Goal: Task Accomplishment & Management: Complete application form

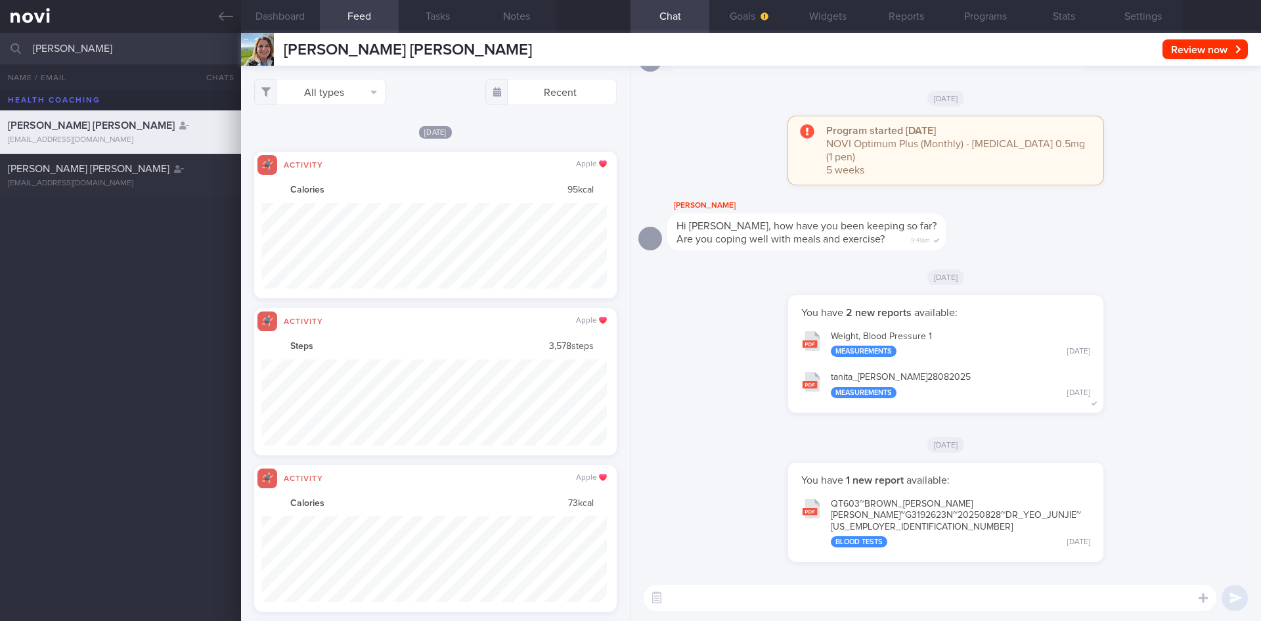
select select "7"
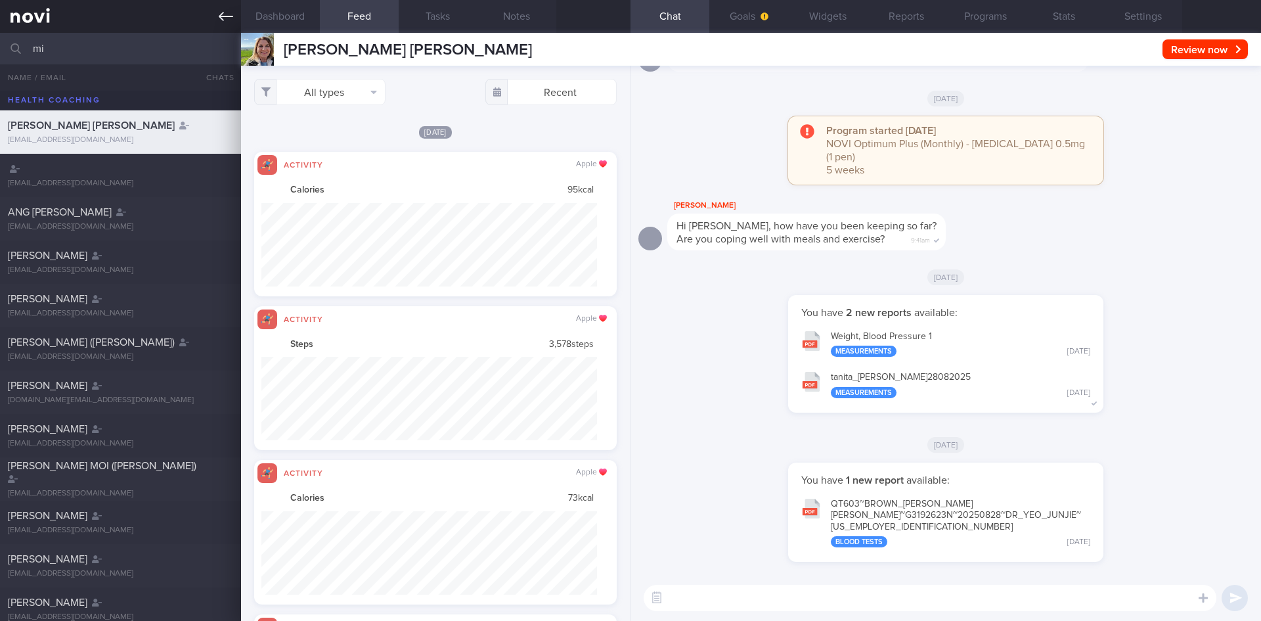
type input "m"
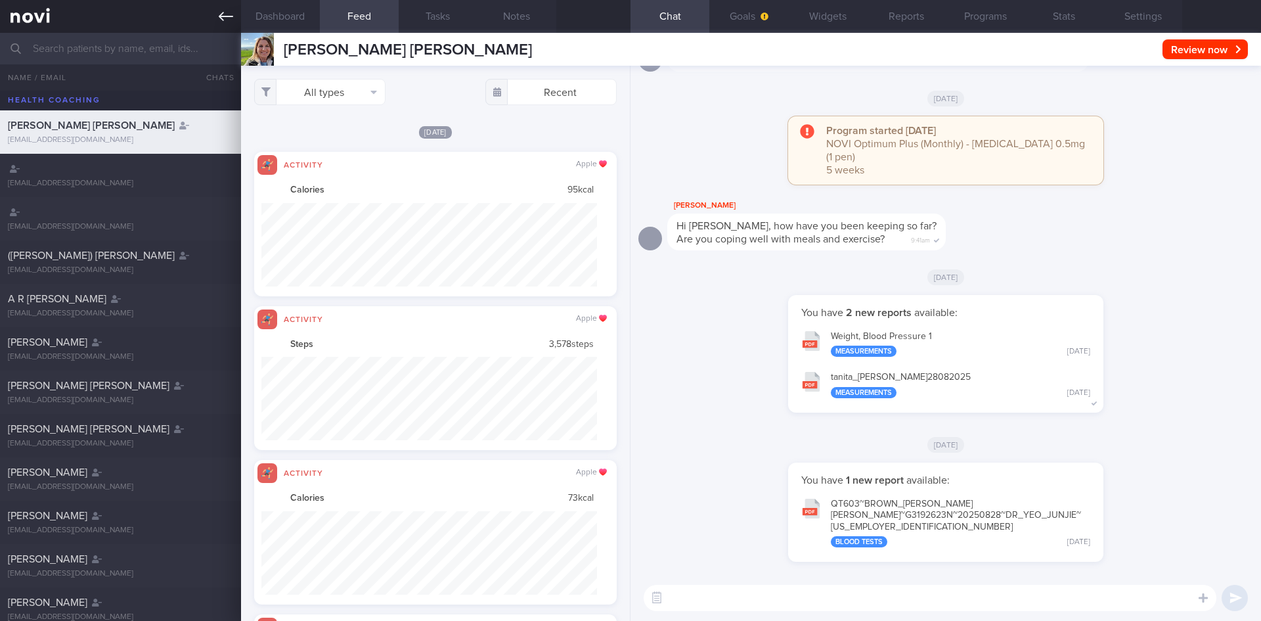
click at [219, 20] on icon at bounding box center [226, 16] width 14 height 14
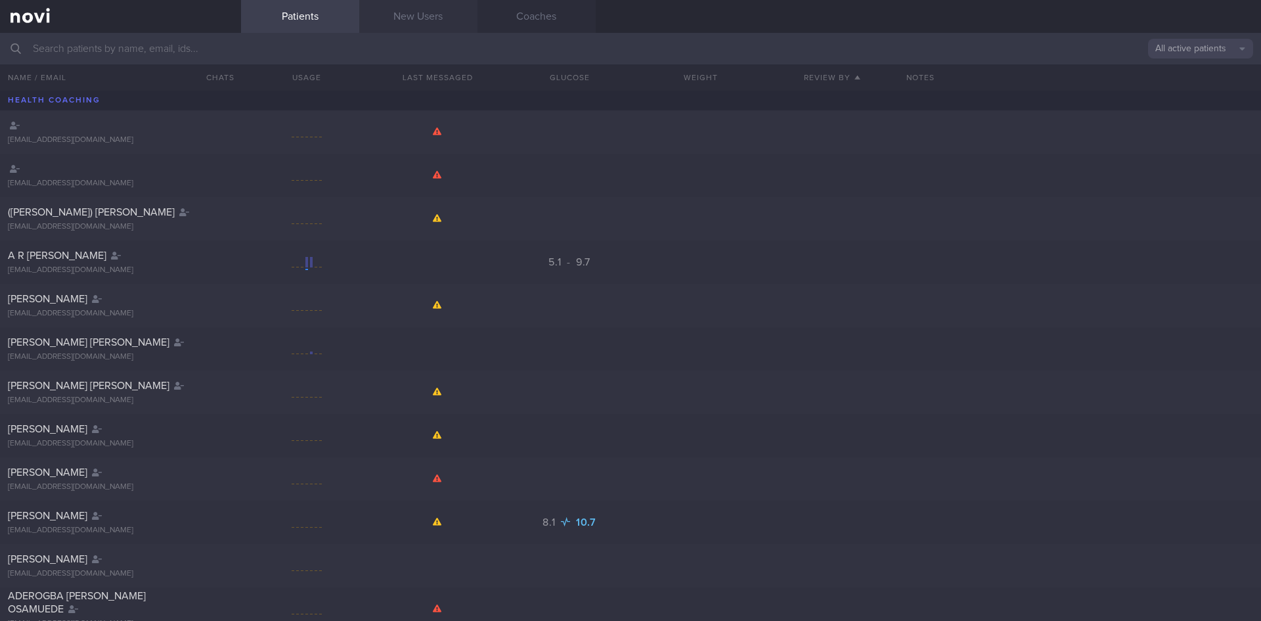
click at [420, 30] on link "New Users" at bounding box center [418, 16] width 118 height 33
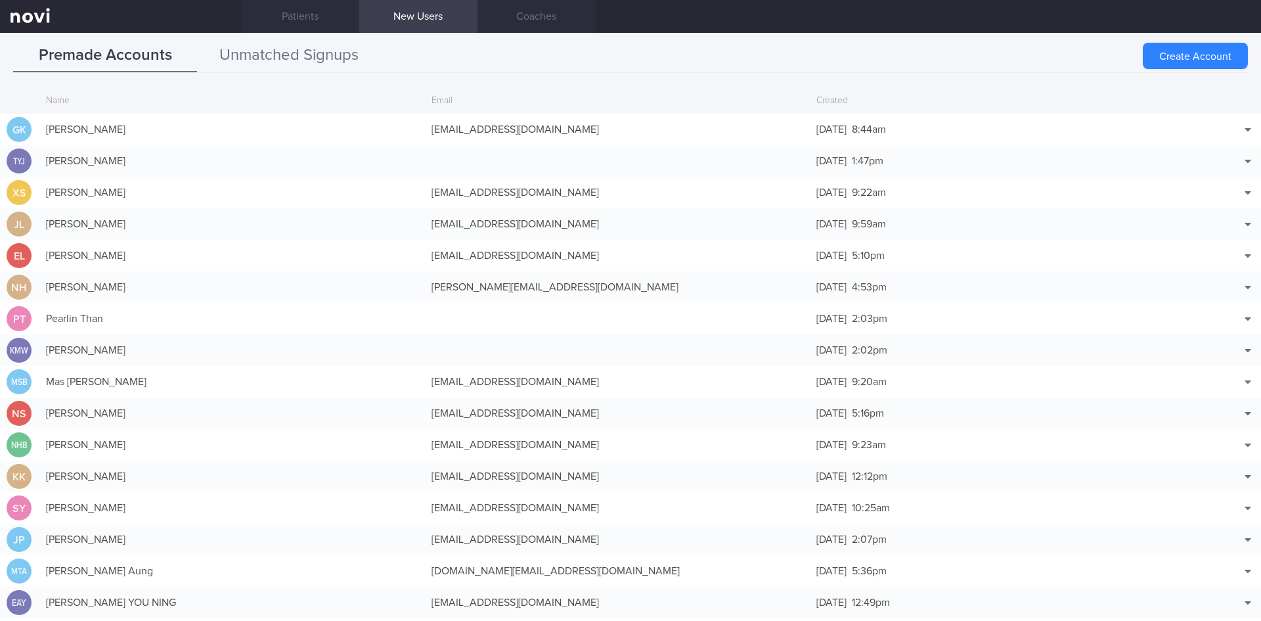
click at [313, 54] on button "Unmatched Signups" at bounding box center [289, 55] width 184 height 33
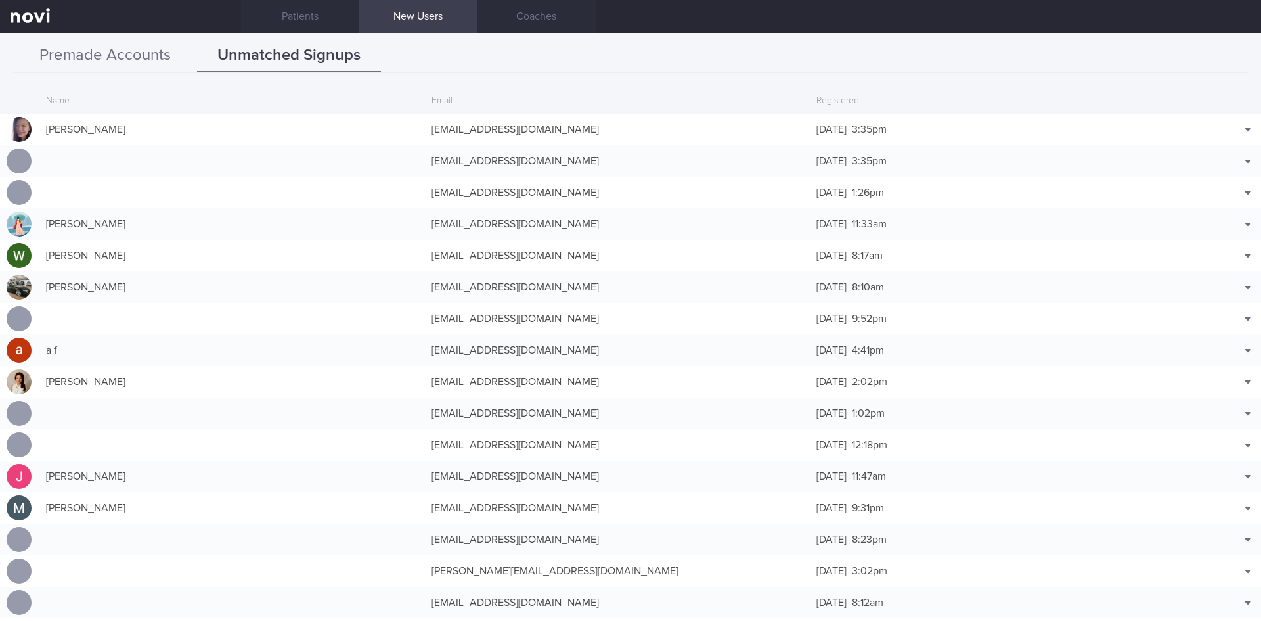
click at [131, 63] on button "Premade Accounts" at bounding box center [105, 55] width 184 height 33
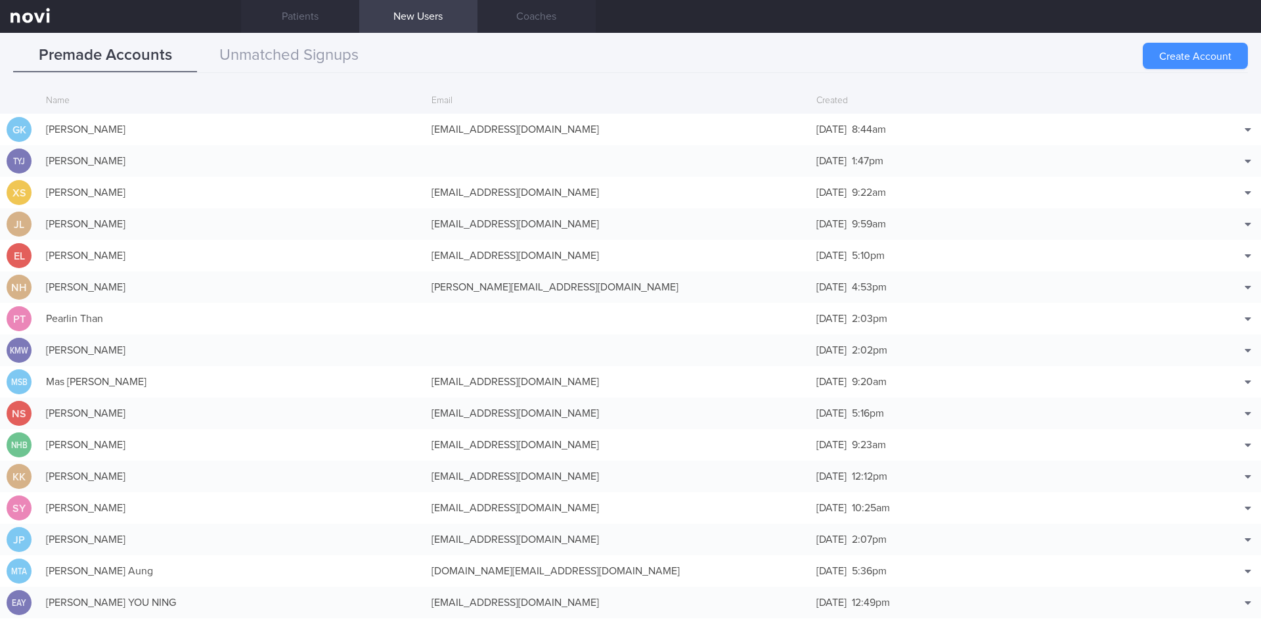
click at [1215, 52] on button "Create Account" at bounding box center [1195, 56] width 105 height 26
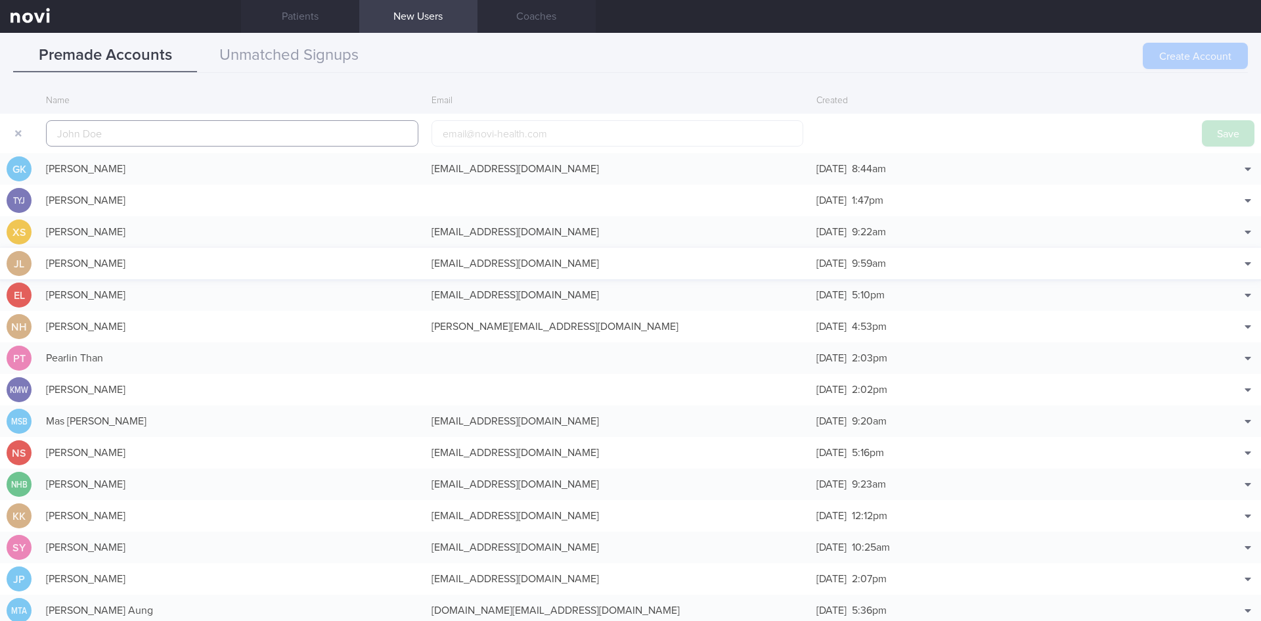
scroll to position [32, 0]
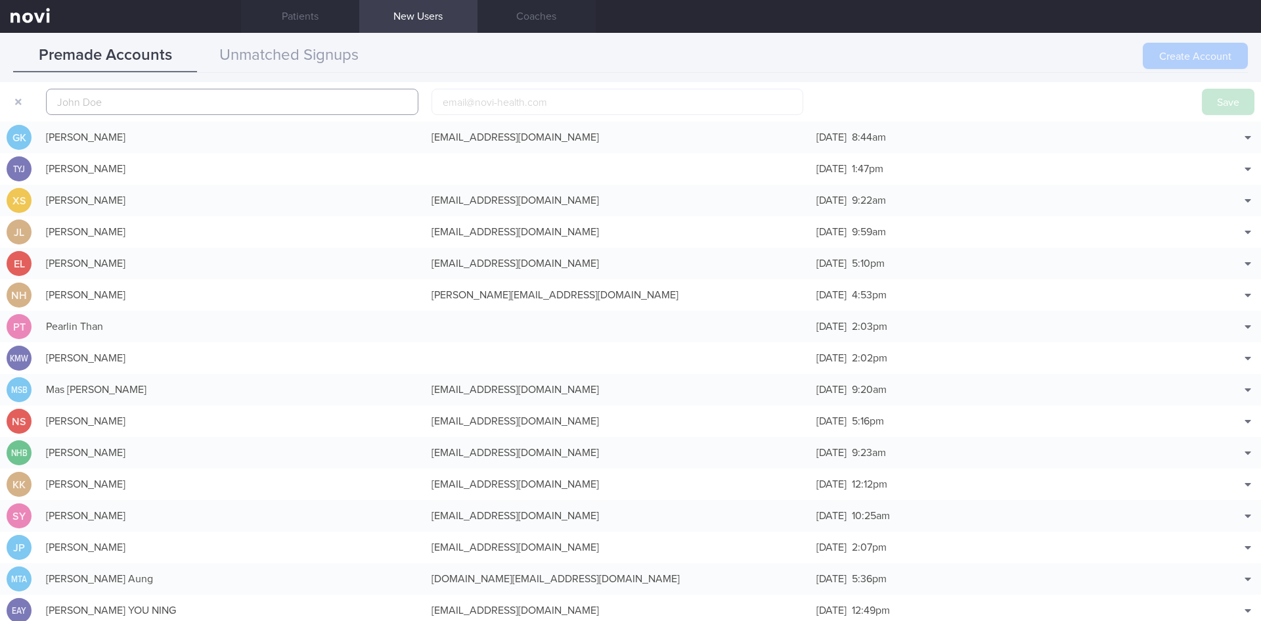
paste input "PEH BOON KIAT JAZZ"
type input "PEH BOON KIAT JAZZ"
drag, startPoint x: 499, startPoint y: 106, endPoint x: 482, endPoint y: 92, distance: 22.0
click at [499, 105] on input "email" at bounding box center [618, 102] width 372 height 26
paste input "[EMAIL_ADDRESS][DOMAIN_NAME]"
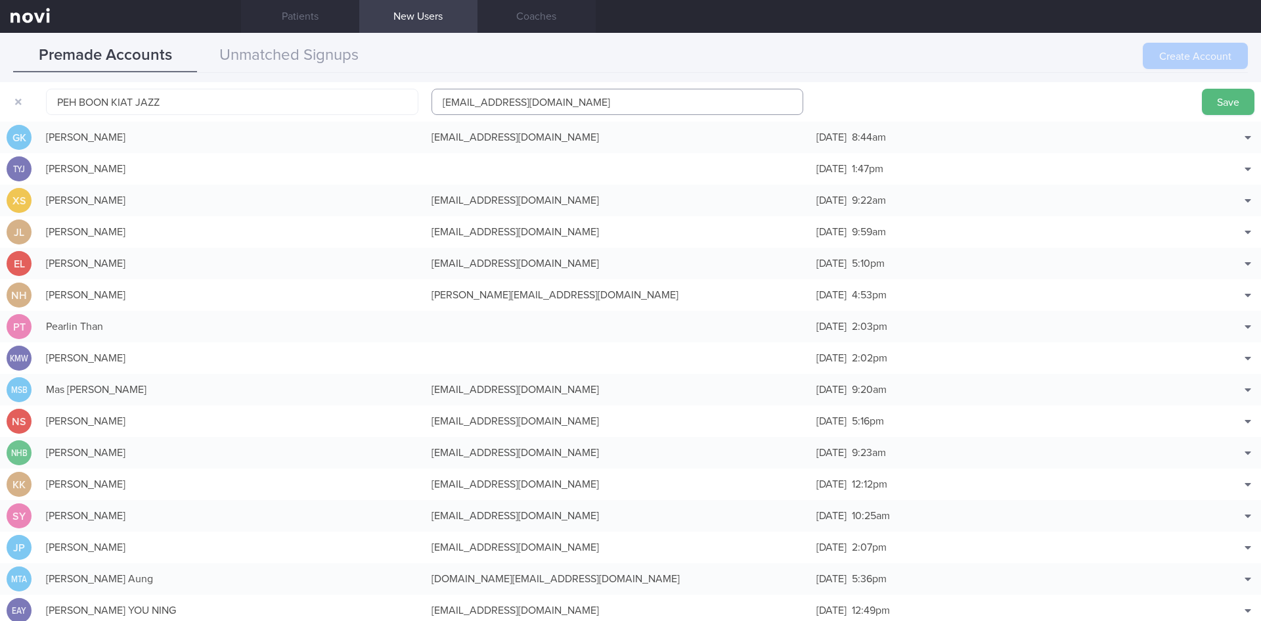
click at [481, 106] on input "[EMAIL_ADDRESS][DOMAIN_NAME]" at bounding box center [618, 102] width 372 height 26
type input "[EMAIL_ADDRESS][DOMAIN_NAME]"
click at [1227, 105] on button "Save" at bounding box center [1228, 102] width 53 height 26
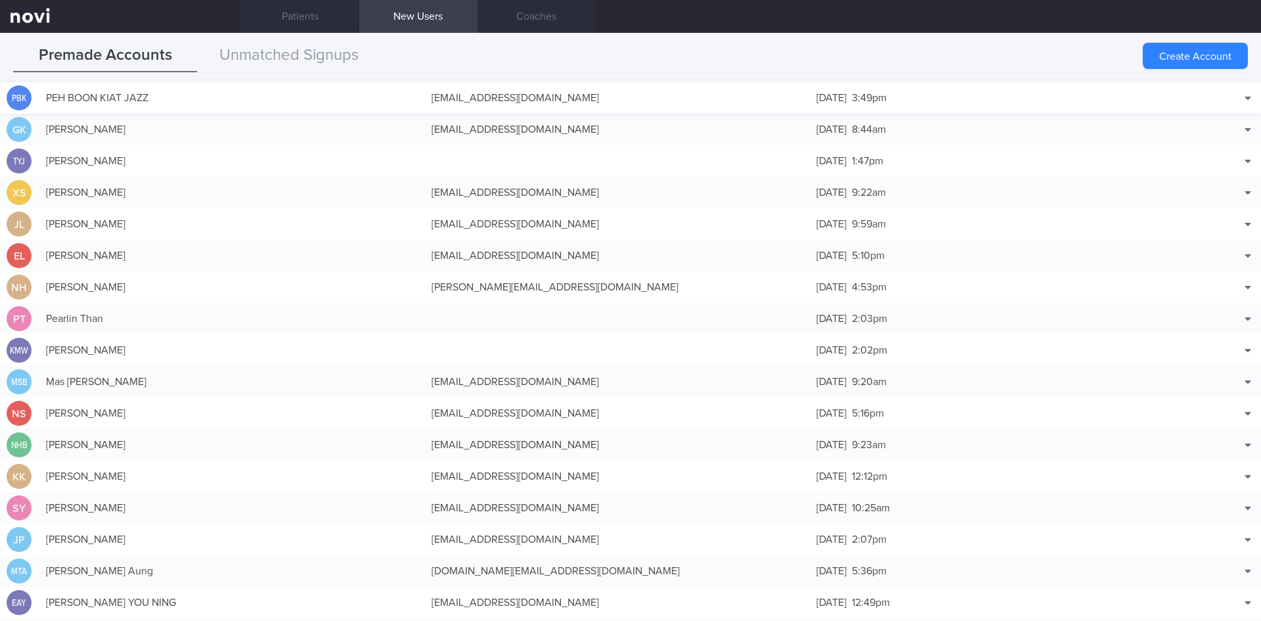
drag, startPoint x: 1213, startPoint y: 50, endPoint x: 118, endPoint y: 106, distance: 1095.9
click at [1213, 50] on button "Create Account" at bounding box center [1195, 56] width 105 height 26
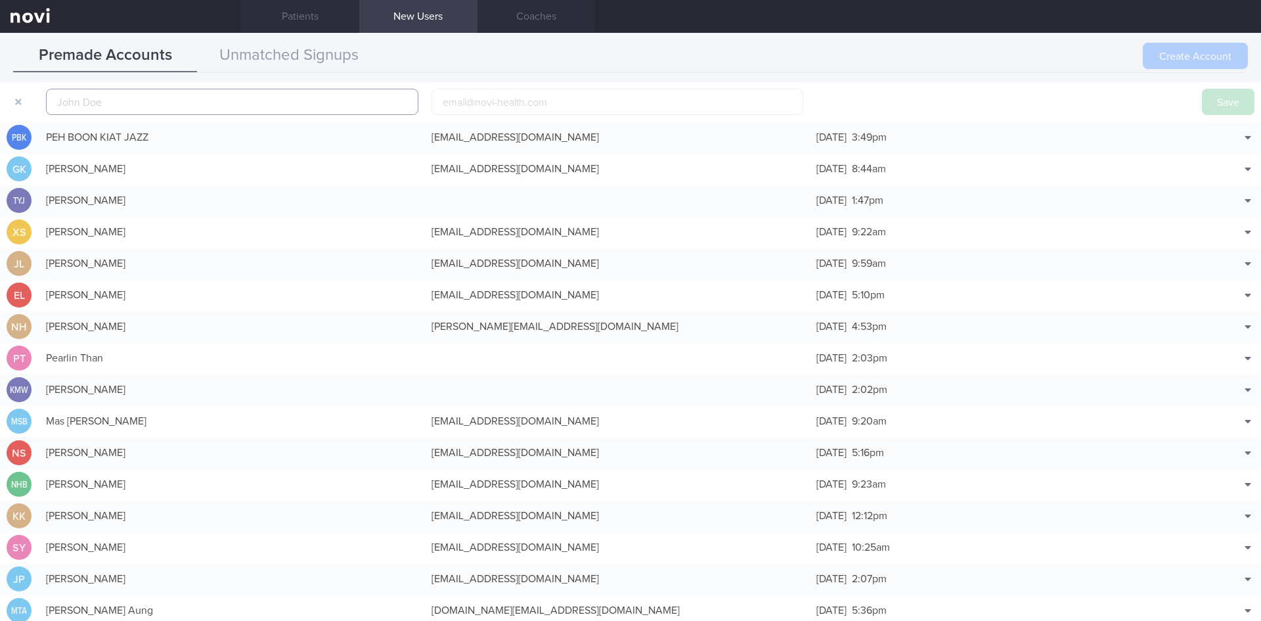
scroll to position [41, 0]
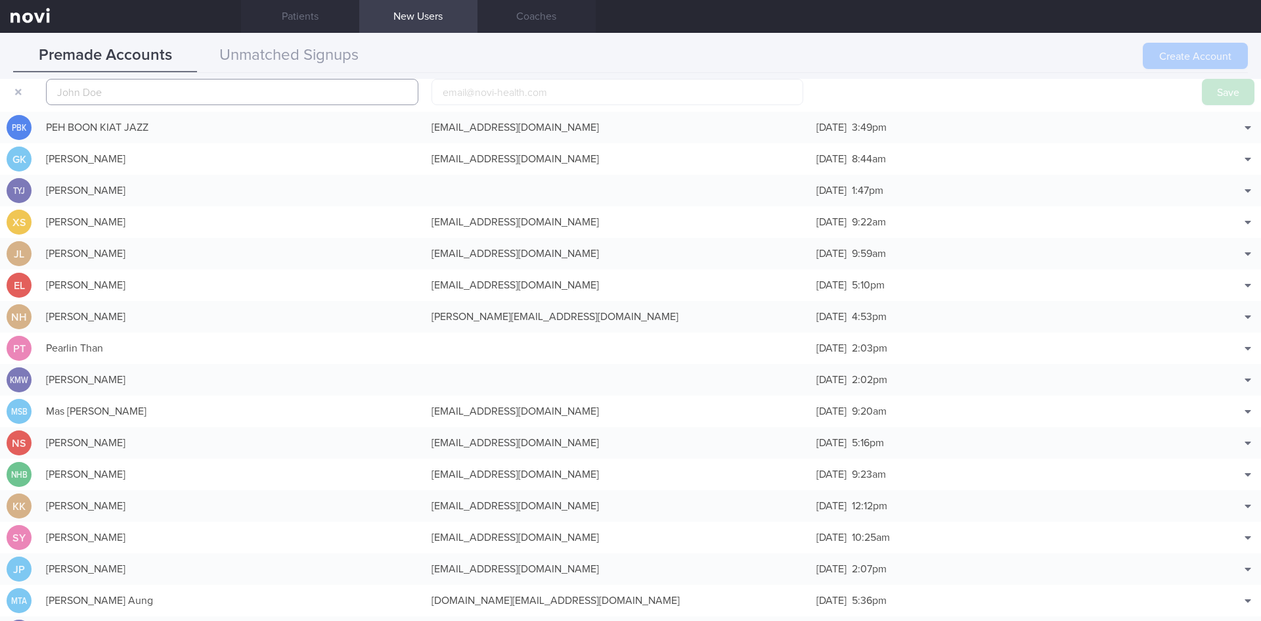
paste input "KONG [PERSON_NAME], [PERSON_NAME]"
type input "KONG [PERSON_NAME], [PERSON_NAME]"
click at [511, 99] on input "email" at bounding box center [618, 92] width 372 height 26
paste input "[EMAIL_ADDRESS][DOMAIN_NAME]"
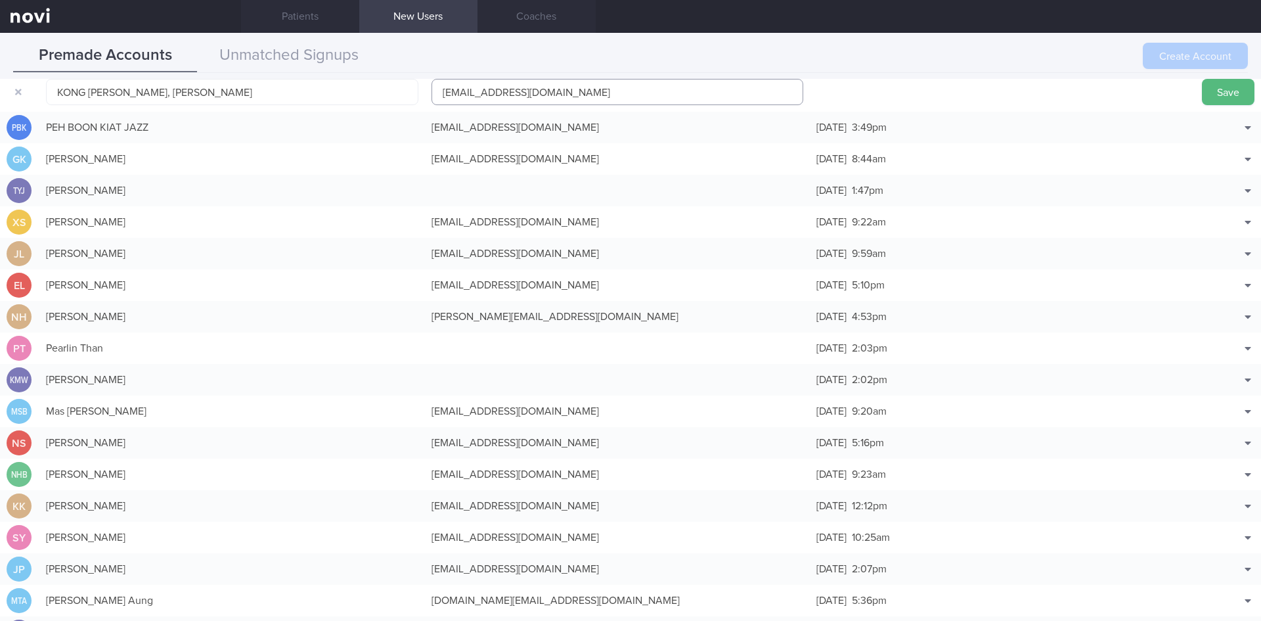
click at [512, 99] on input "[EMAIL_ADDRESS][DOMAIN_NAME]" at bounding box center [618, 92] width 372 height 26
type input "[EMAIL_ADDRESS][DOMAIN_NAME]"
click at [1214, 89] on button "Save" at bounding box center [1228, 92] width 53 height 26
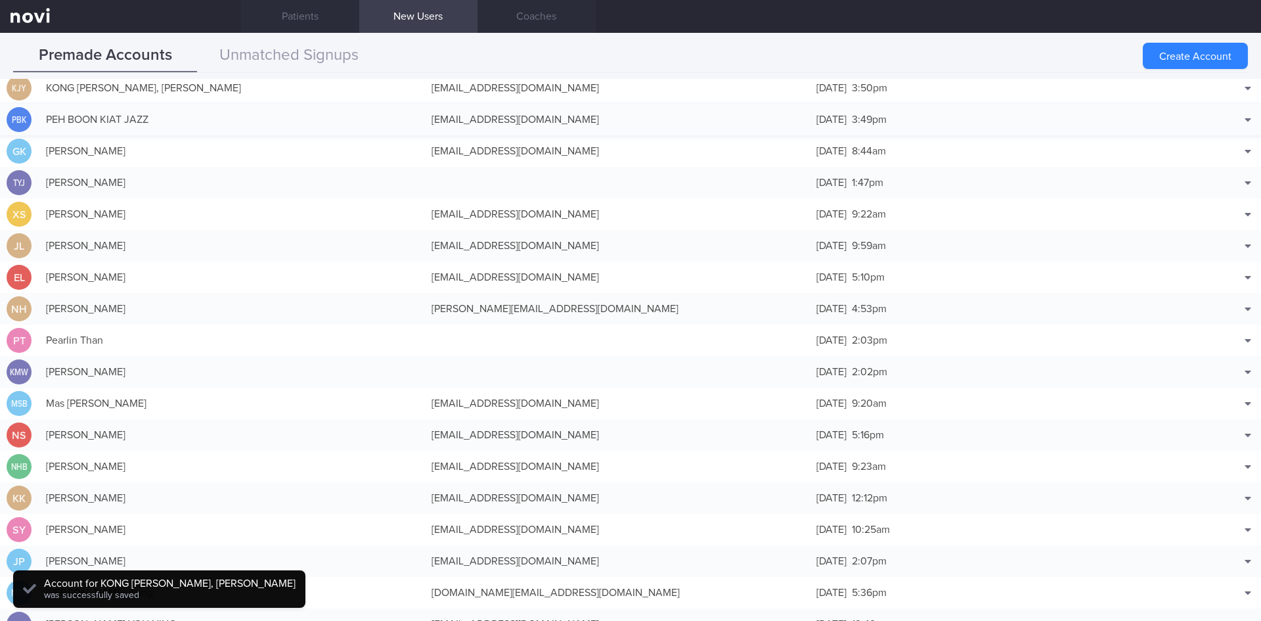
scroll to position [34, 0]
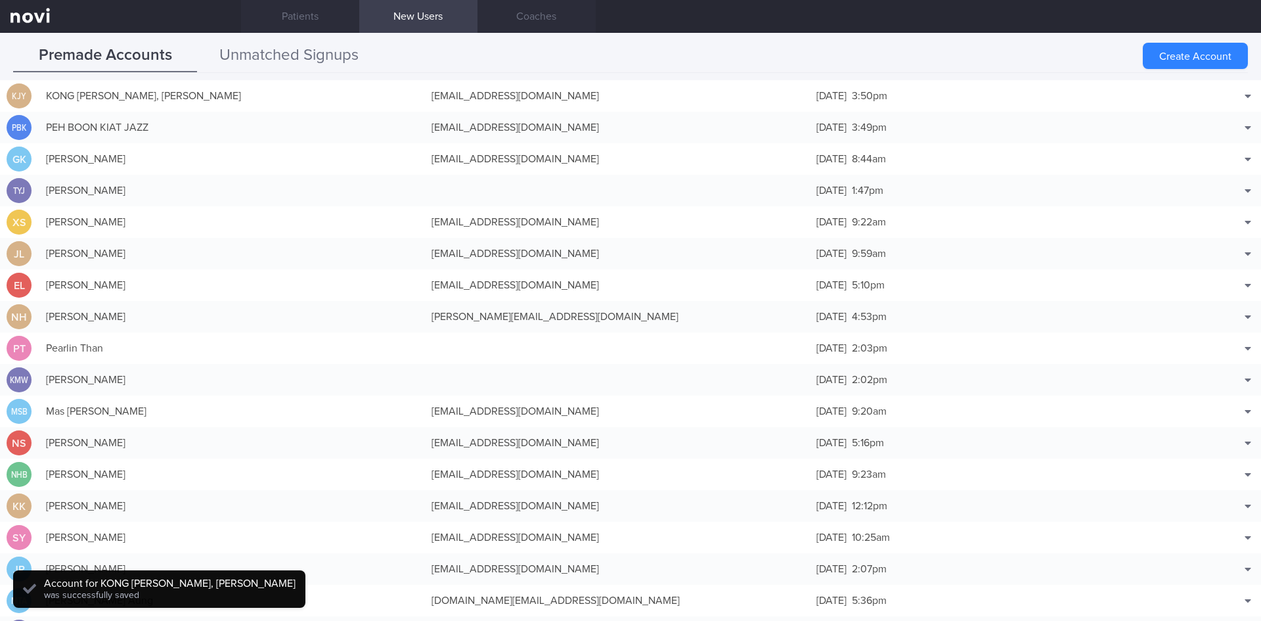
click at [256, 58] on button "Unmatched Signups" at bounding box center [289, 55] width 184 height 33
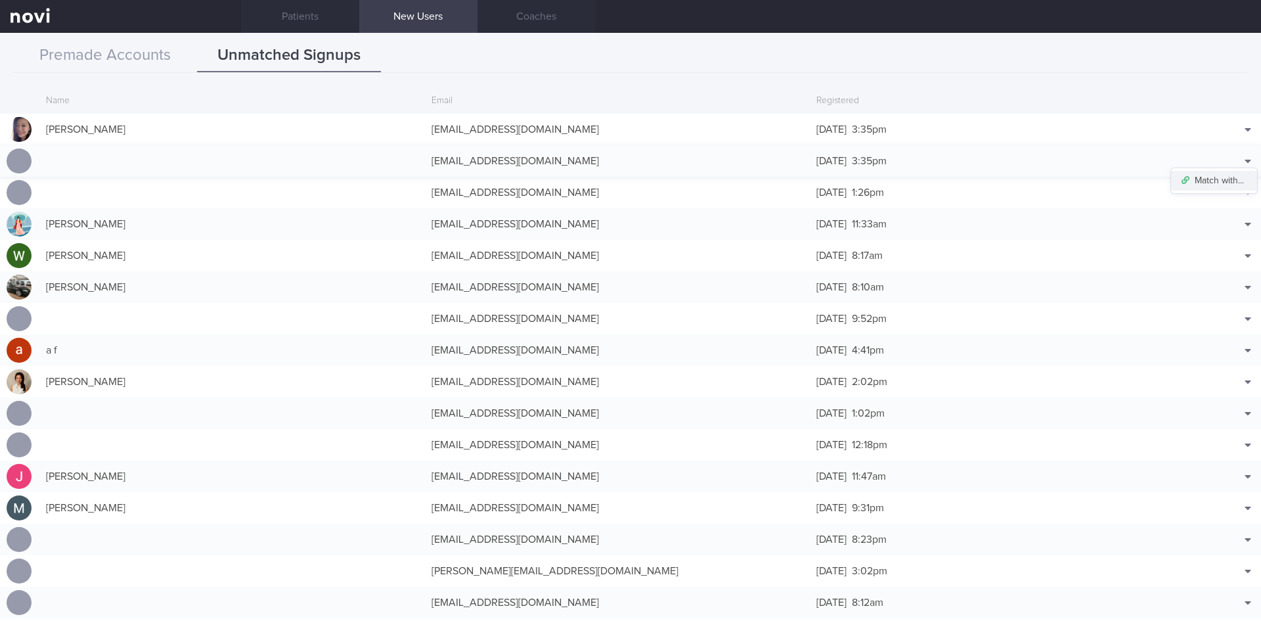
click at [1216, 178] on button "Match with..." at bounding box center [1214, 181] width 86 height 20
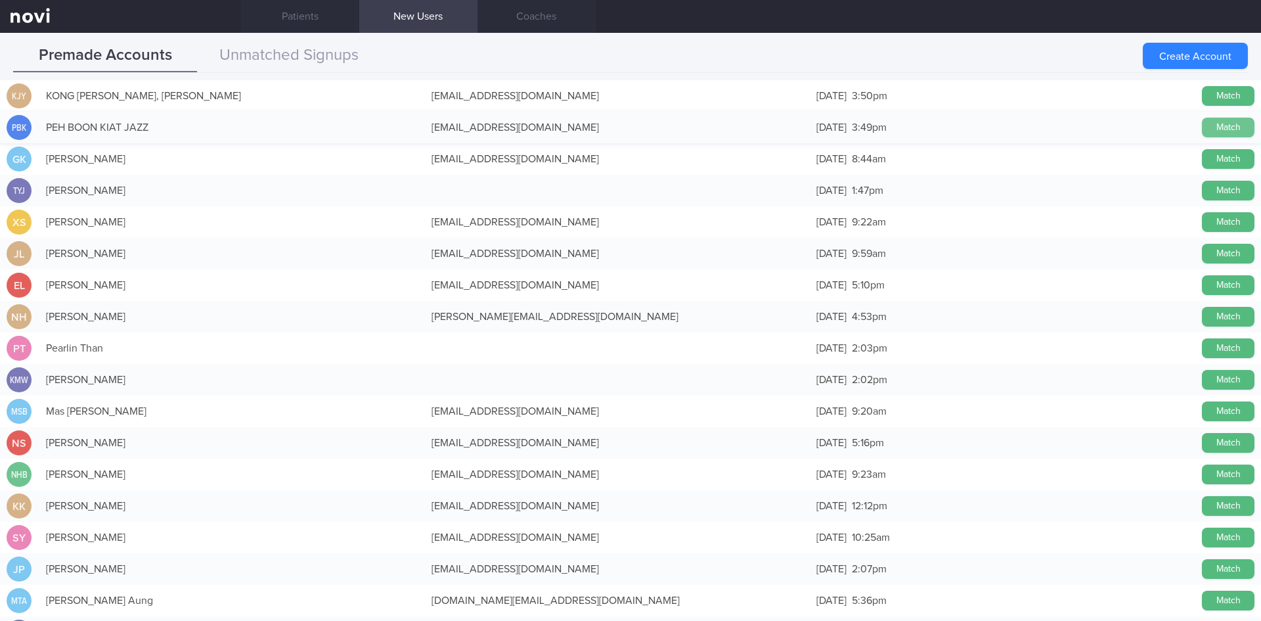
click at [1228, 123] on button "Match" at bounding box center [1228, 128] width 53 height 20
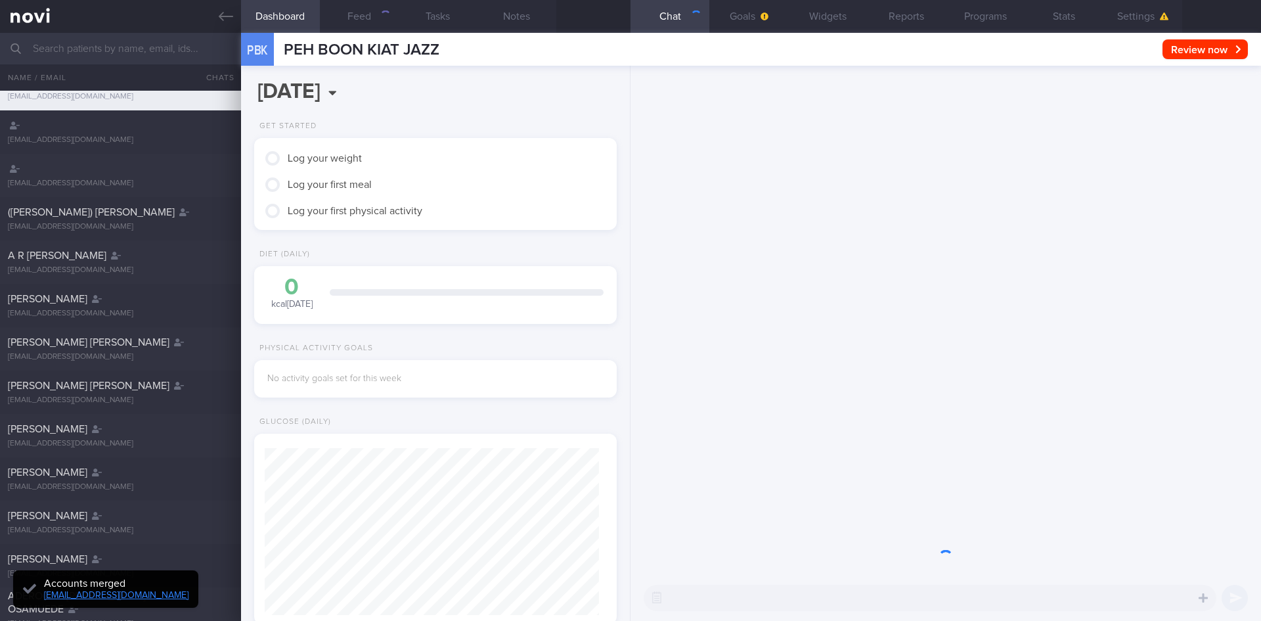
scroll to position [164, 330]
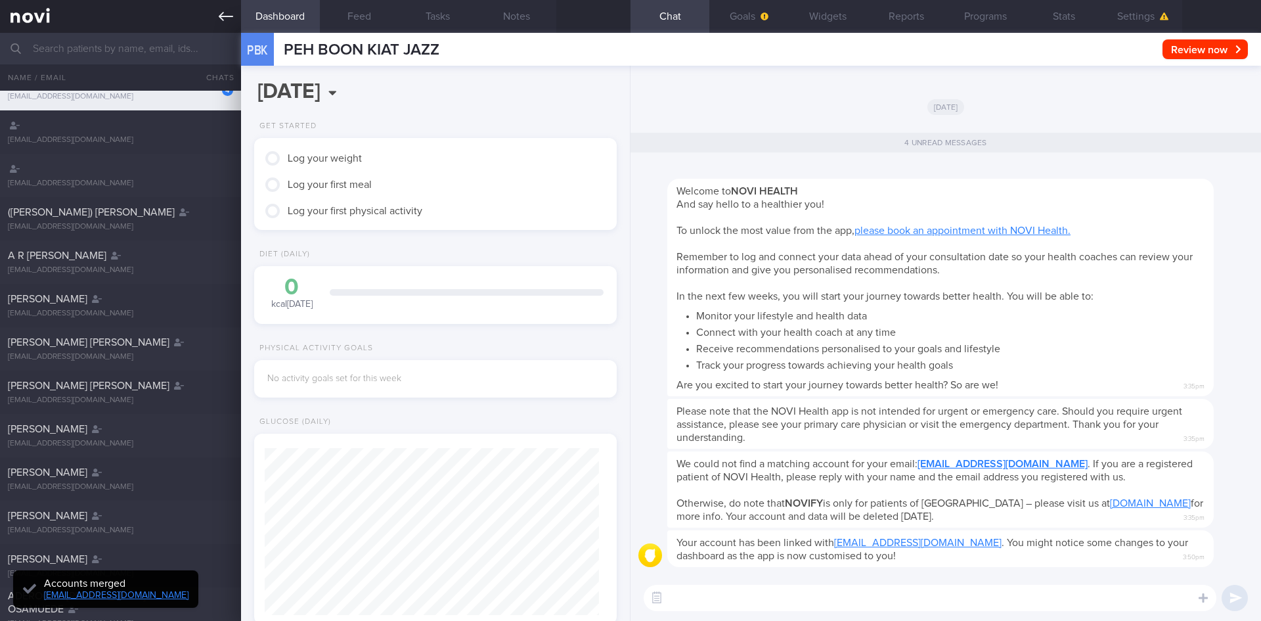
click at [225, 17] on icon at bounding box center [226, 16] width 14 height 14
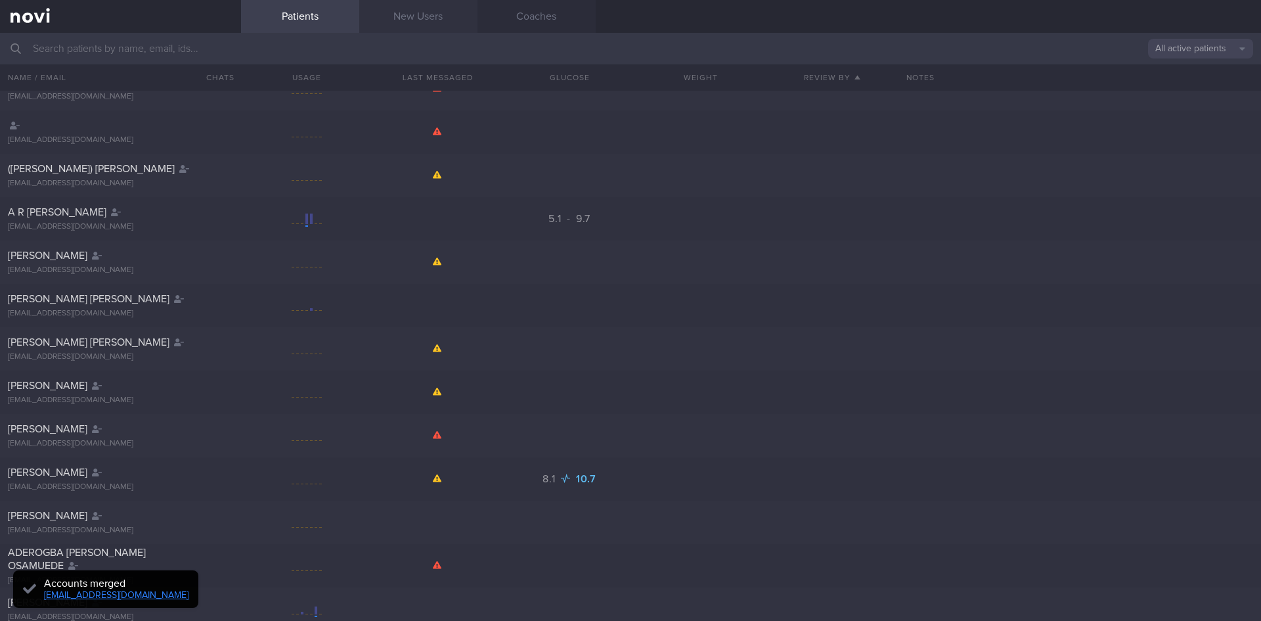
click at [418, 16] on link "New Users" at bounding box center [418, 16] width 118 height 33
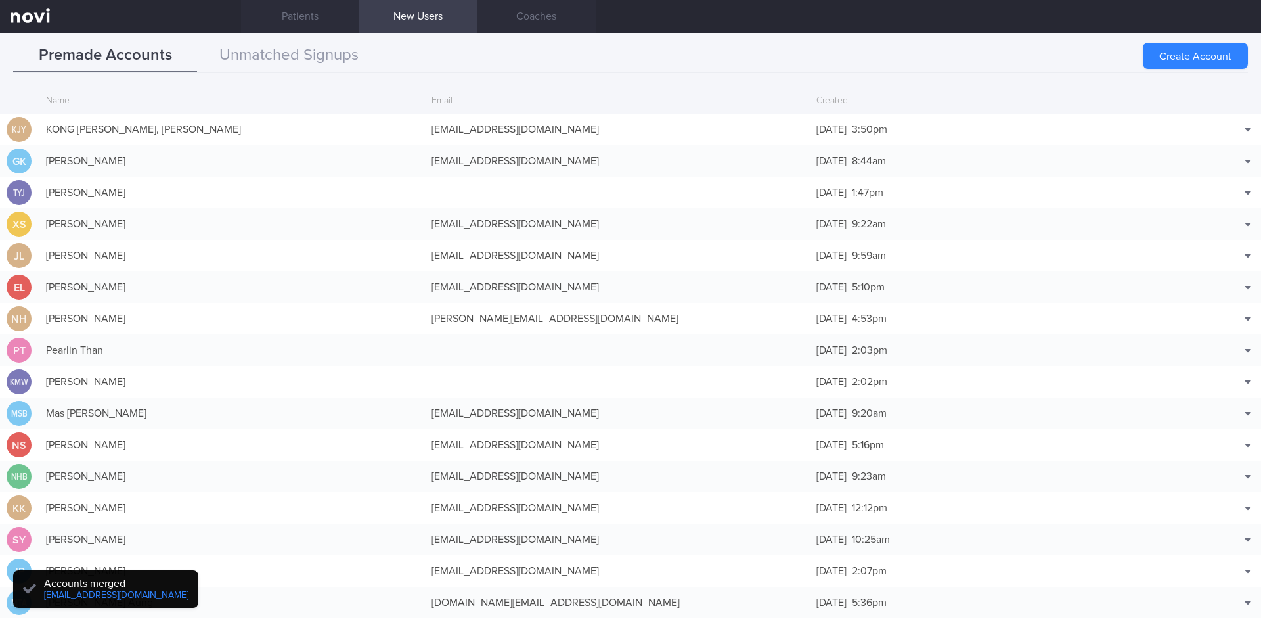
click at [416, 11] on link "New Users" at bounding box center [418, 16] width 118 height 33
click at [298, 66] on button "Unmatched Signups" at bounding box center [289, 55] width 184 height 33
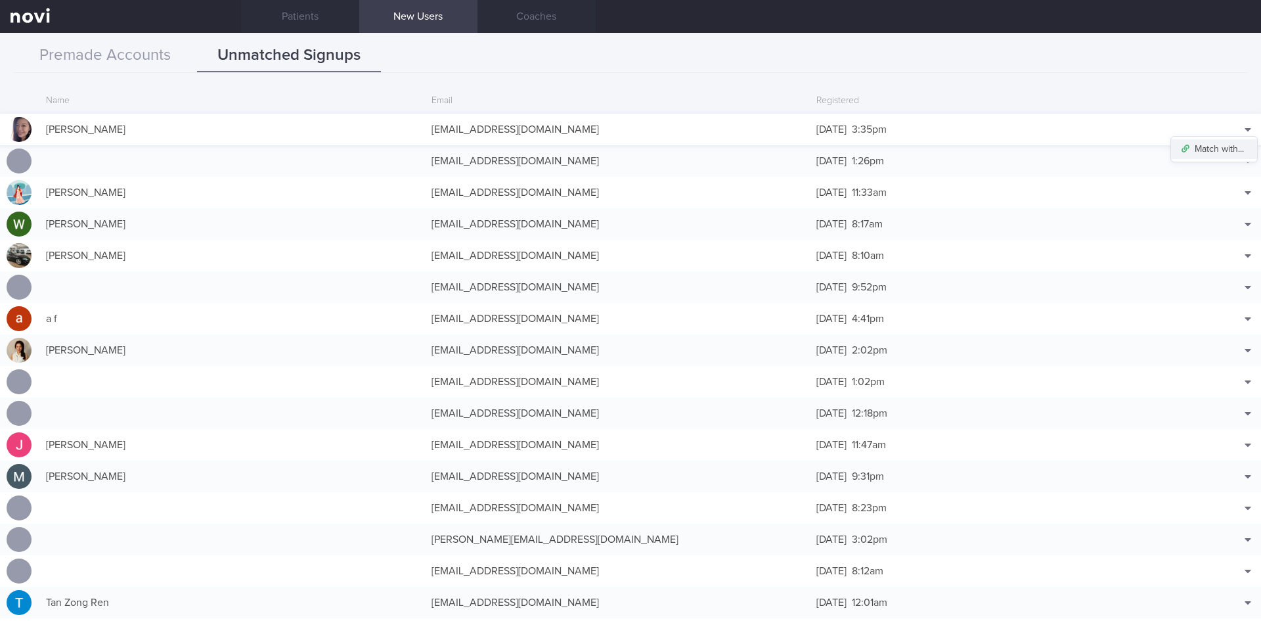
click at [1221, 145] on button "Match with..." at bounding box center [1214, 149] width 86 height 20
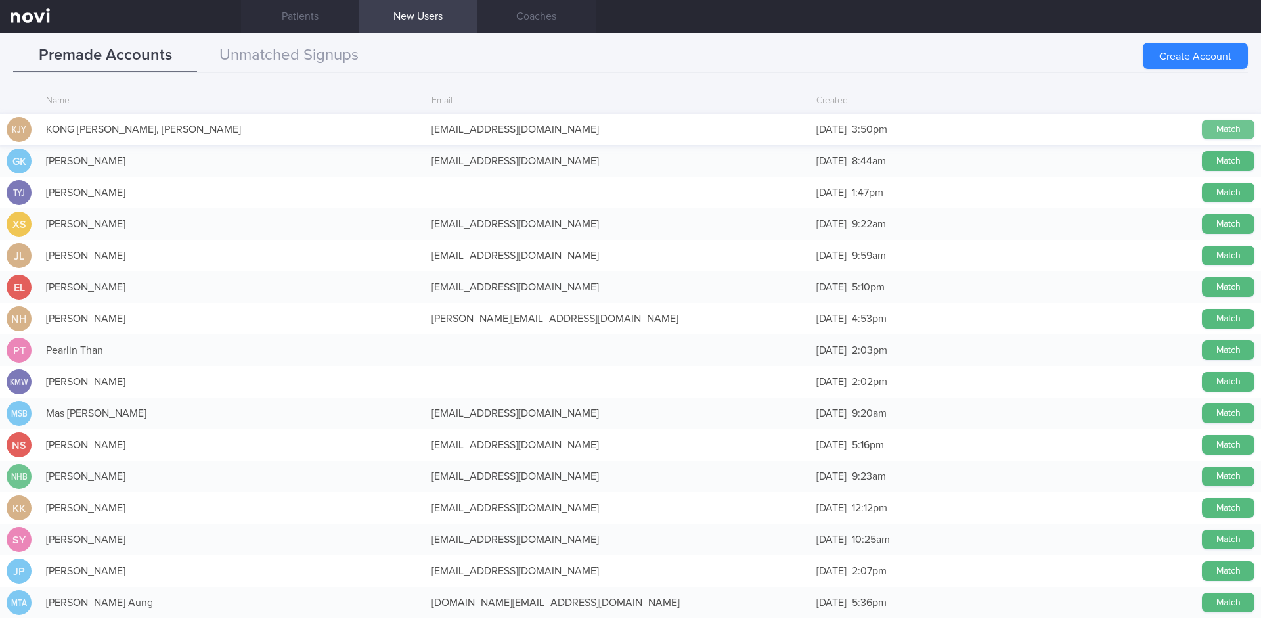
click at [1203, 123] on button "Match" at bounding box center [1228, 130] width 53 height 20
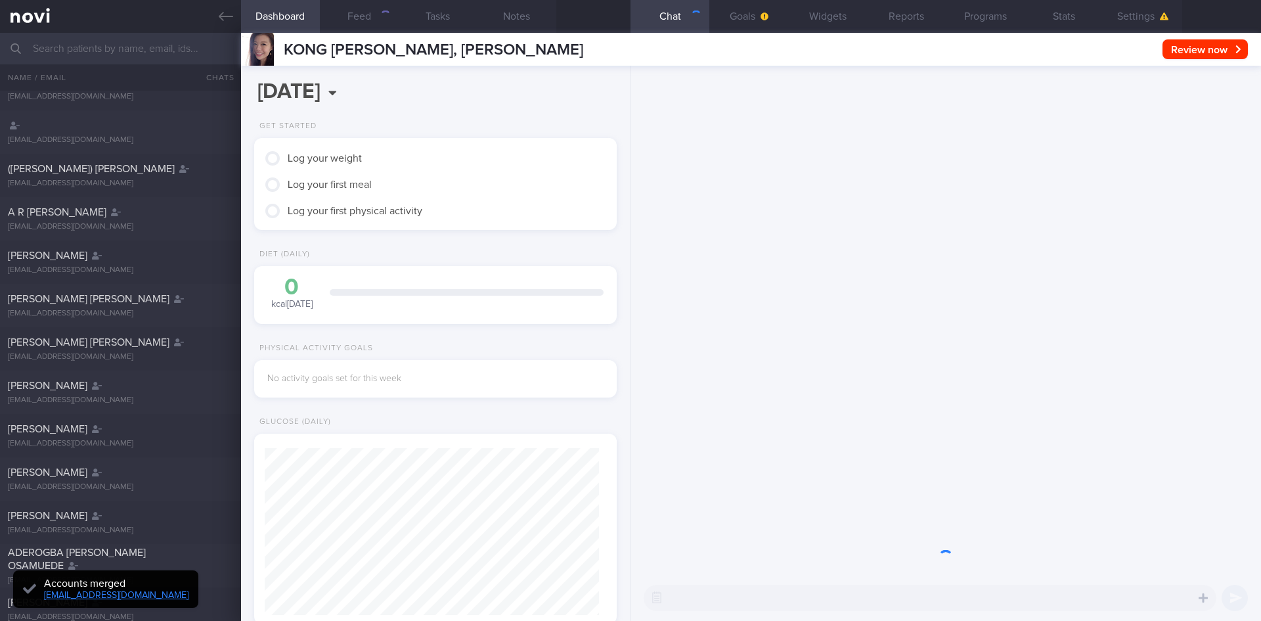
scroll to position [164, 330]
